Goal: Transaction & Acquisition: Purchase product/service

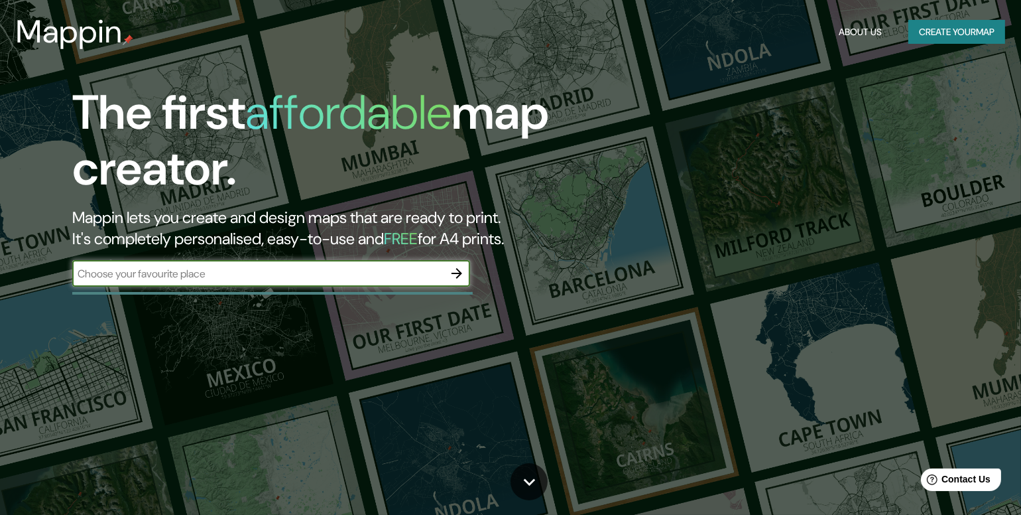
click at [334, 275] on input "text" at bounding box center [257, 273] width 371 height 15
click at [212, 270] on input "text" at bounding box center [257, 273] width 371 height 15
click at [259, 276] on input "text" at bounding box center [257, 273] width 371 height 15
click at [190, 267] on input "text" at bounding box center [257, 273] width 371 height 15
paste input "[GEOGRAPHIC_DATA]"
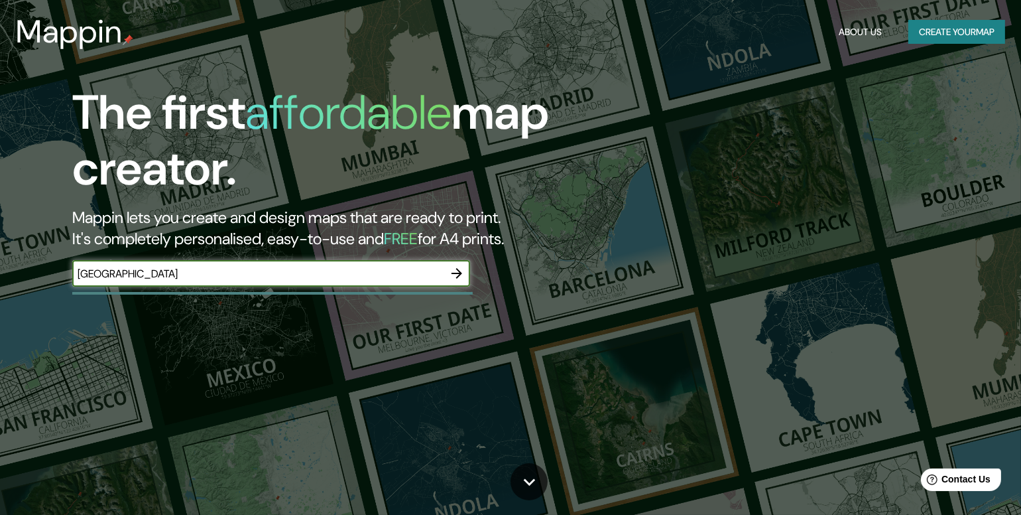
type input "[GEOGRAPHIC_DATA]"
click at [460, 270] on icon "button" at bounding box center [457, 273] width 16 height 16
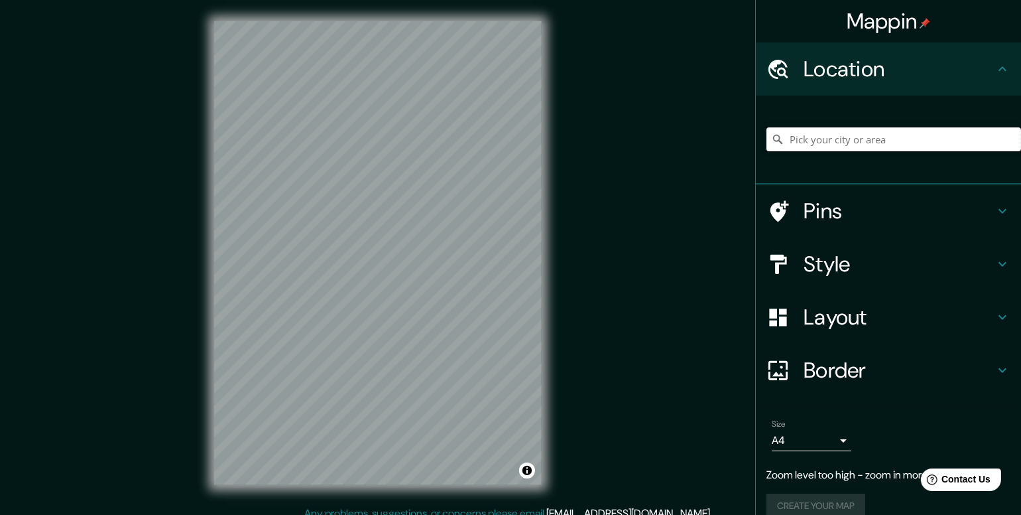
click at [865, 137] on input "Pick your city or area" at bounding box center [894, 139] width 255 height 24
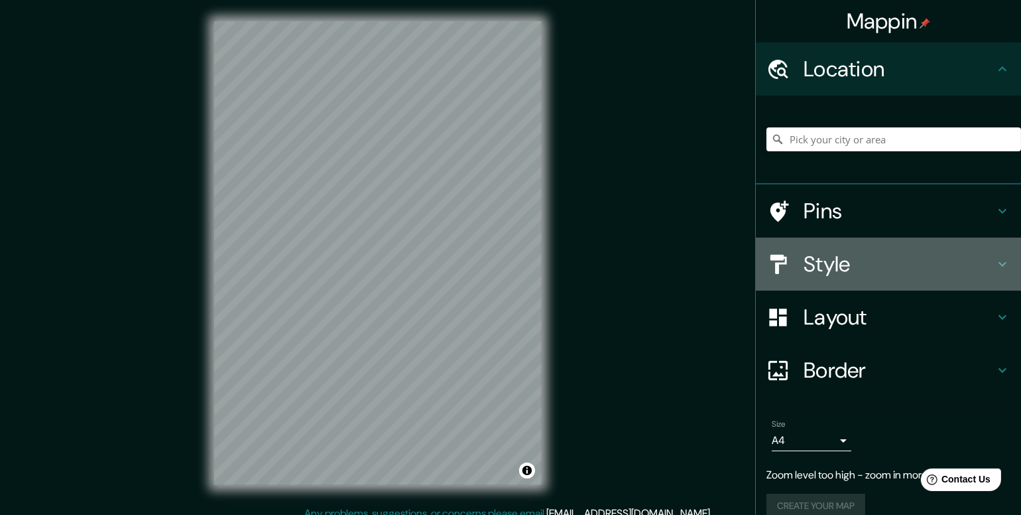
click at [835, 267] on h4 "Style" at bounding box center [899, 264] width 191 height 27
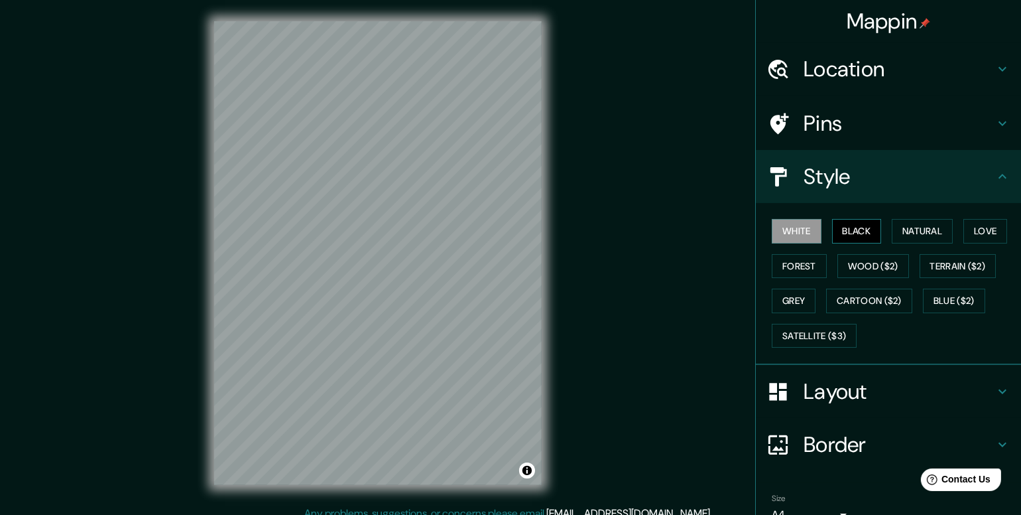
click at [855, 226] on button "Black" at bounding box center [857, 231] width 50 height 25
click at [797, 233] on button "White" at bounding box center [797, 231] width 50 height 25
click at [965, 228] on button "Love" at bounding box center [986, 231] width 44 height 25
click at [782, 265] on button "Forest" at bounding box center [799, 266] width 55 height 25
click at [785, 298] on button "Grey" at bounding box center [794, 301] width 44 height 25
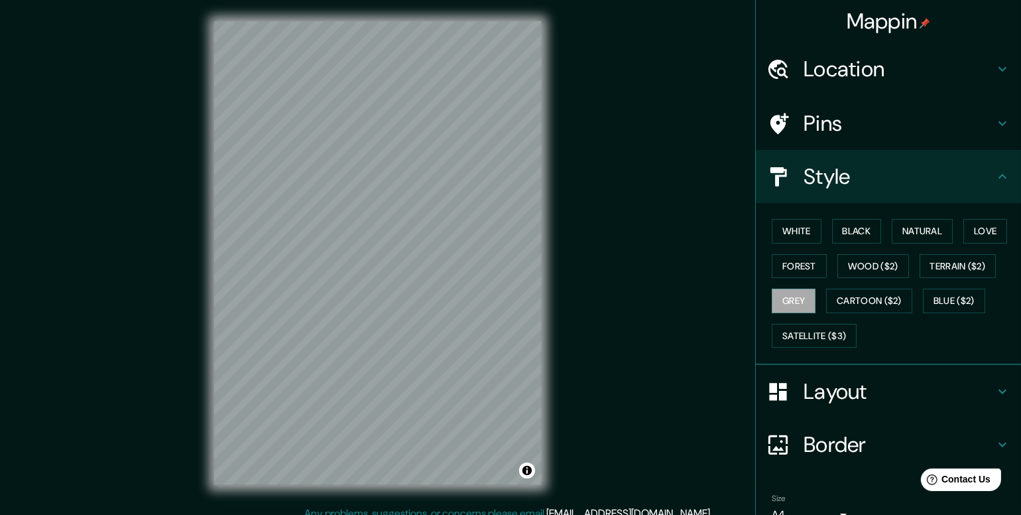
scroll to position [12, 0]
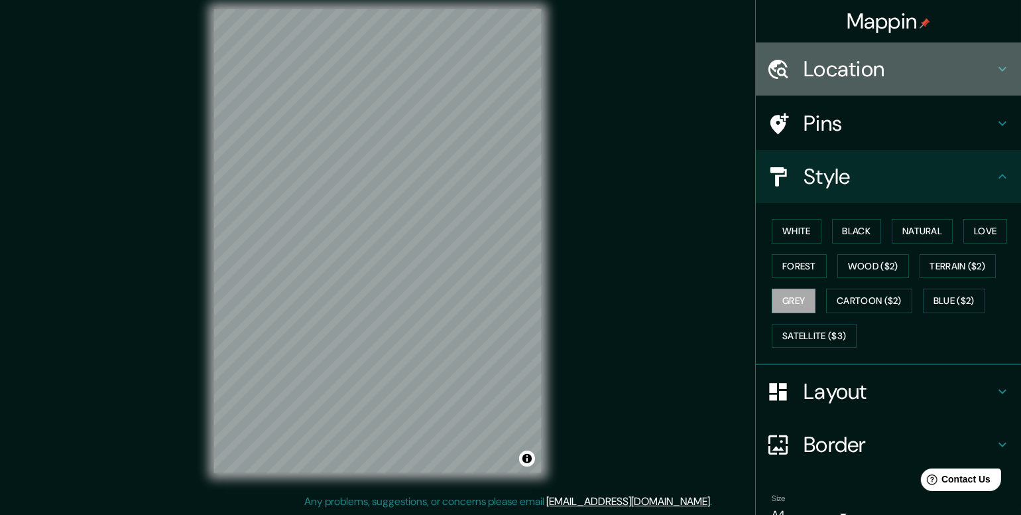
click at [814, 78] on h4 "Location" at bounding box center [899, 69] width 191 height 27
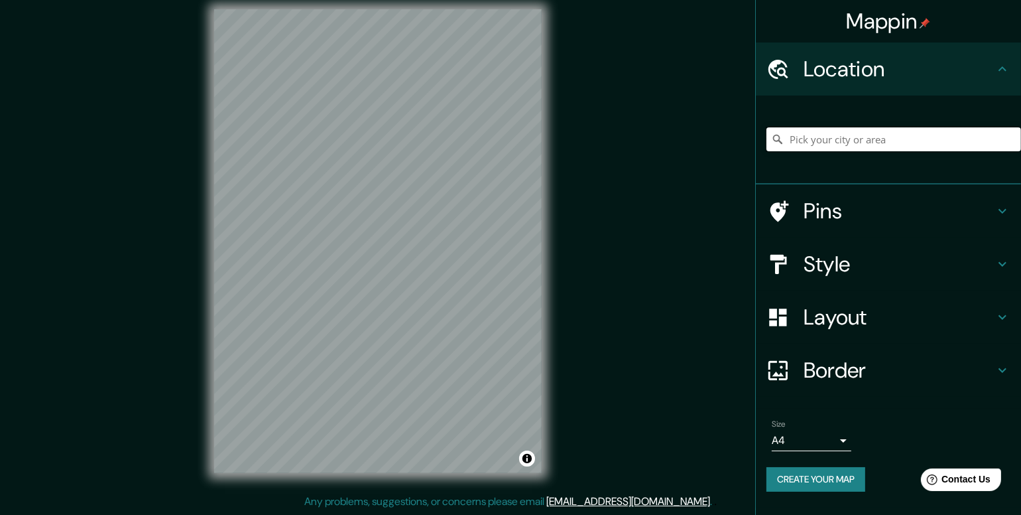
click at [808, 141] on input "Pick your city or area" at bounding box center [894, 139] width 255 height 24
paste input "[GEOGRAPHIC_DATA]"
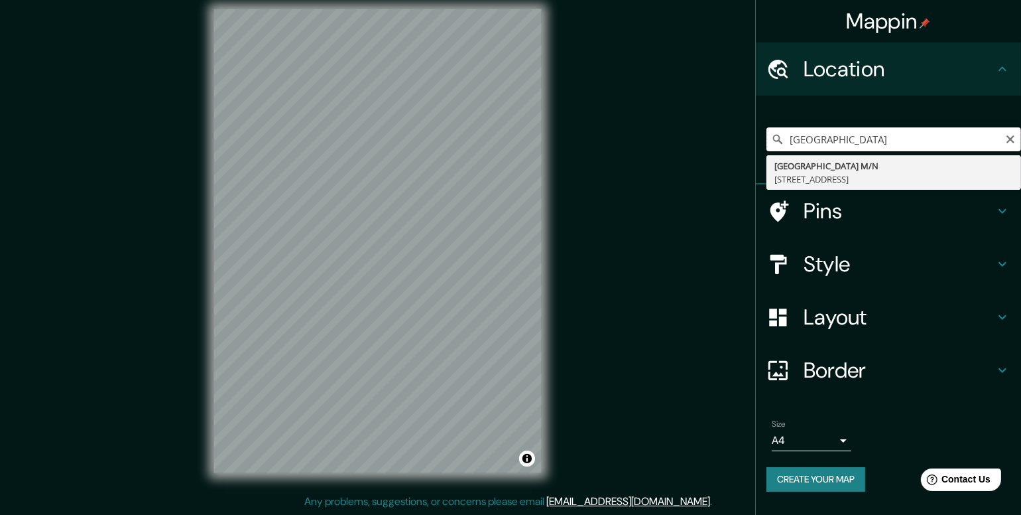
click at [938, 145] on input "[GEOGRAPHIC_DATA]" at bounding box center [894, 139] width 255 height 24
type input "[GEOGRAPHIC_DATA]"
click at [730, 151] on div "Mappin Location [GEOGRAPHIC_DATA] [GEOGRAPHIC_DATA], [GEOGRAPHIC_DATA] Pins Sty…" at bounding box center [510, 251] width 1021 height 527
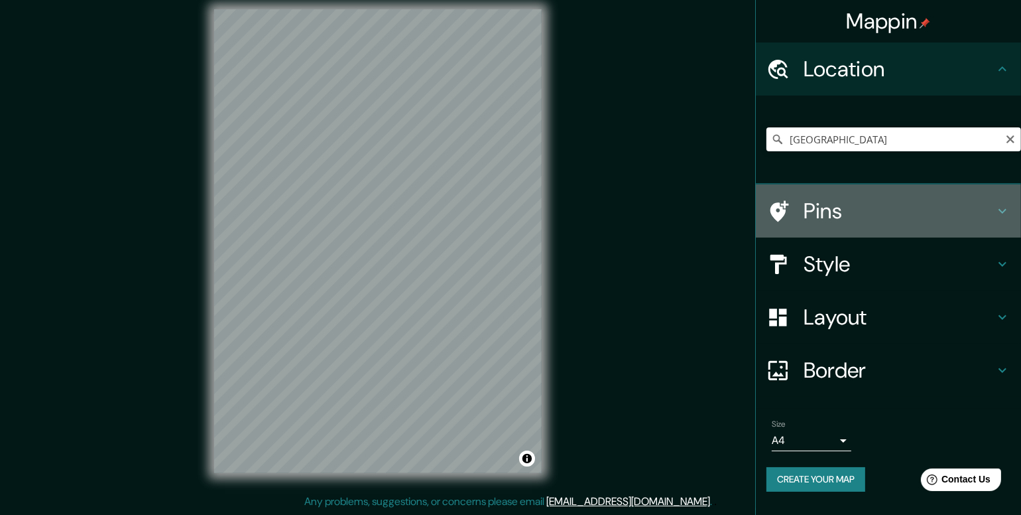
click at [878, 216] on h4 "Pins" at bounding box center [899, 211] width 191 height 27
